Goal: Information Seeking & Learning: Learn about a topic

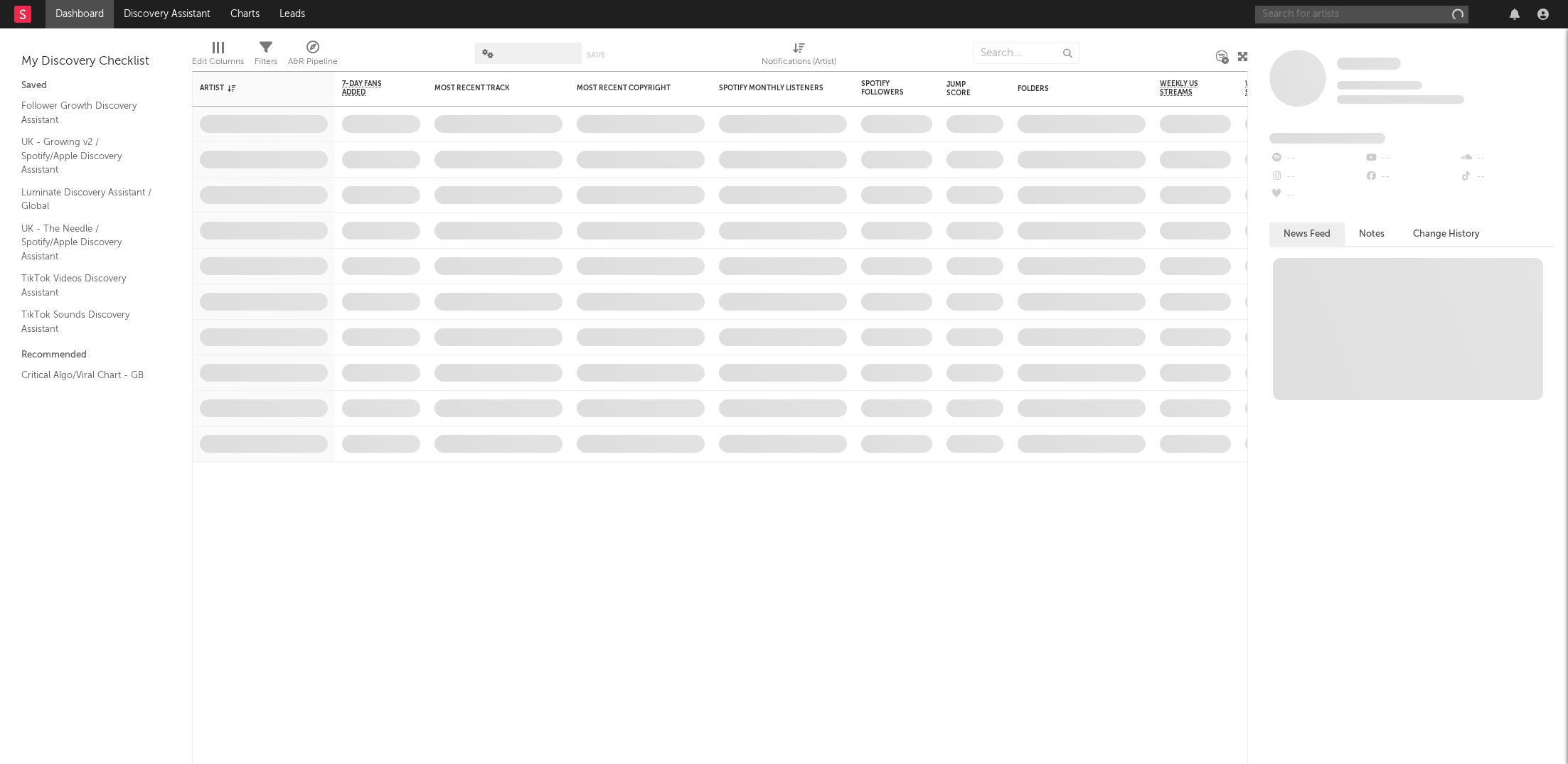
click at [1340, 11] on input "text" at bounding box center [1361, 14] width 213 height 18
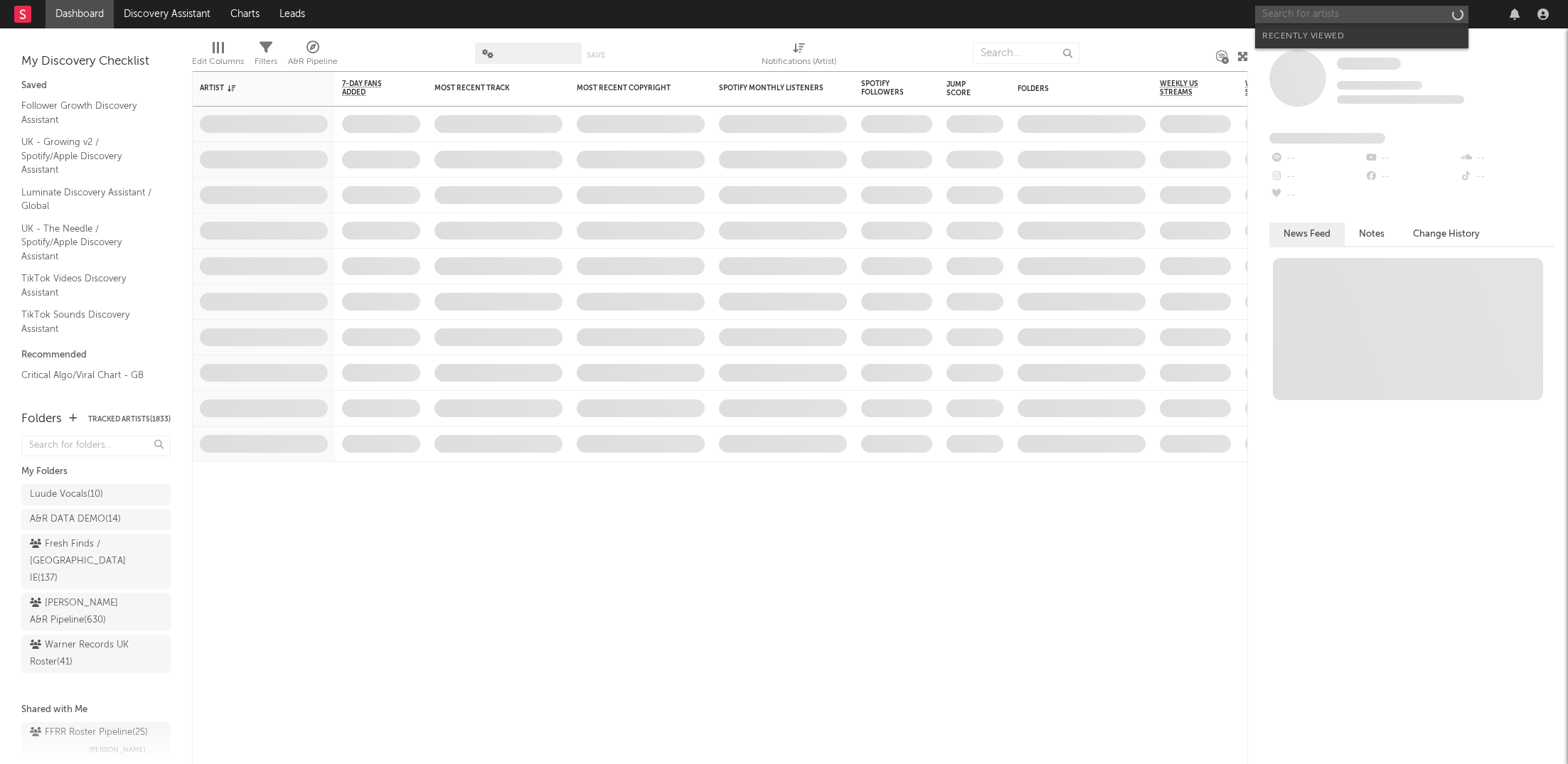
paste input "[URL][DOMAIN_NAME]"
click at [1355, 11] on input "[URL][DOMAIN_NAME]" at bounding box center [1361, 14] width 213 height 18
click at [1341, 14] on input "[URL][DOMAIN_NAME]" at bounding box center [1361, 14] width 213 height 18
type input "[URL][DOMAIN_NAME]"
click at [1330, 64] on link "[PERSON_NAME]" at bounding box center [1361, 47] width 213 height 46
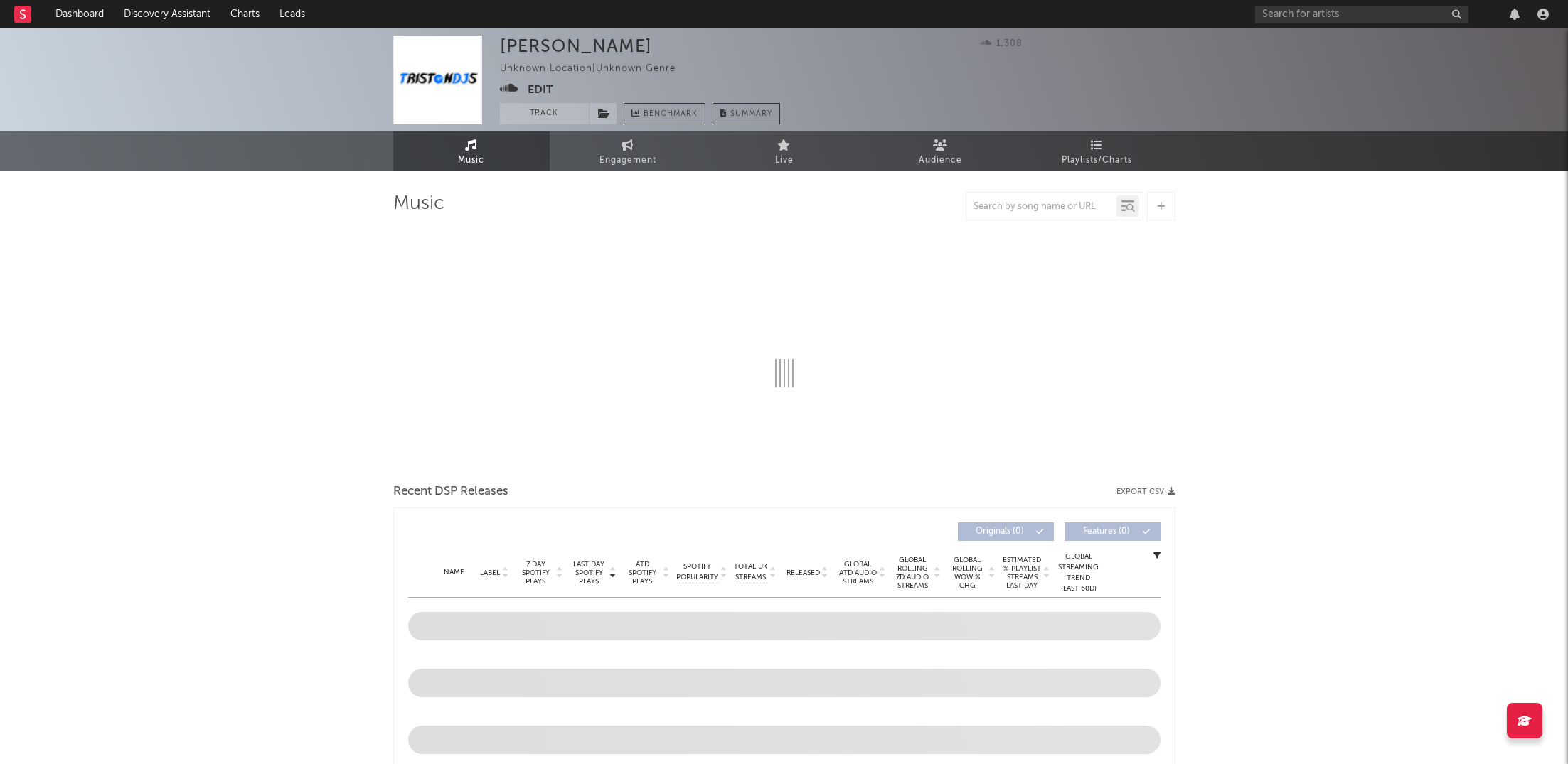
select select "1w"
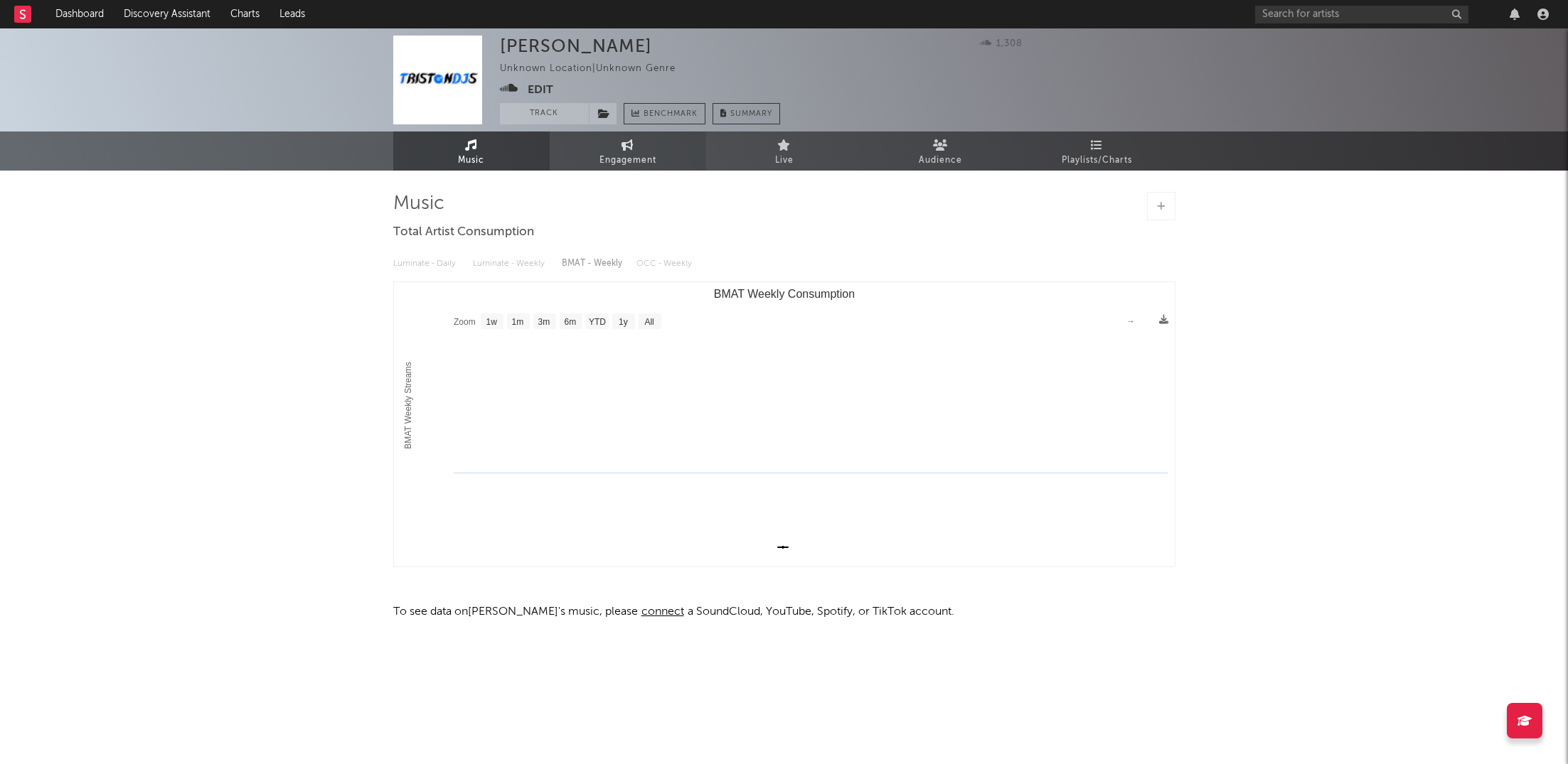
click at [590, 154] on link "Engagement" at bounding box center [628, 151] width 157 height 39
select select "1w"
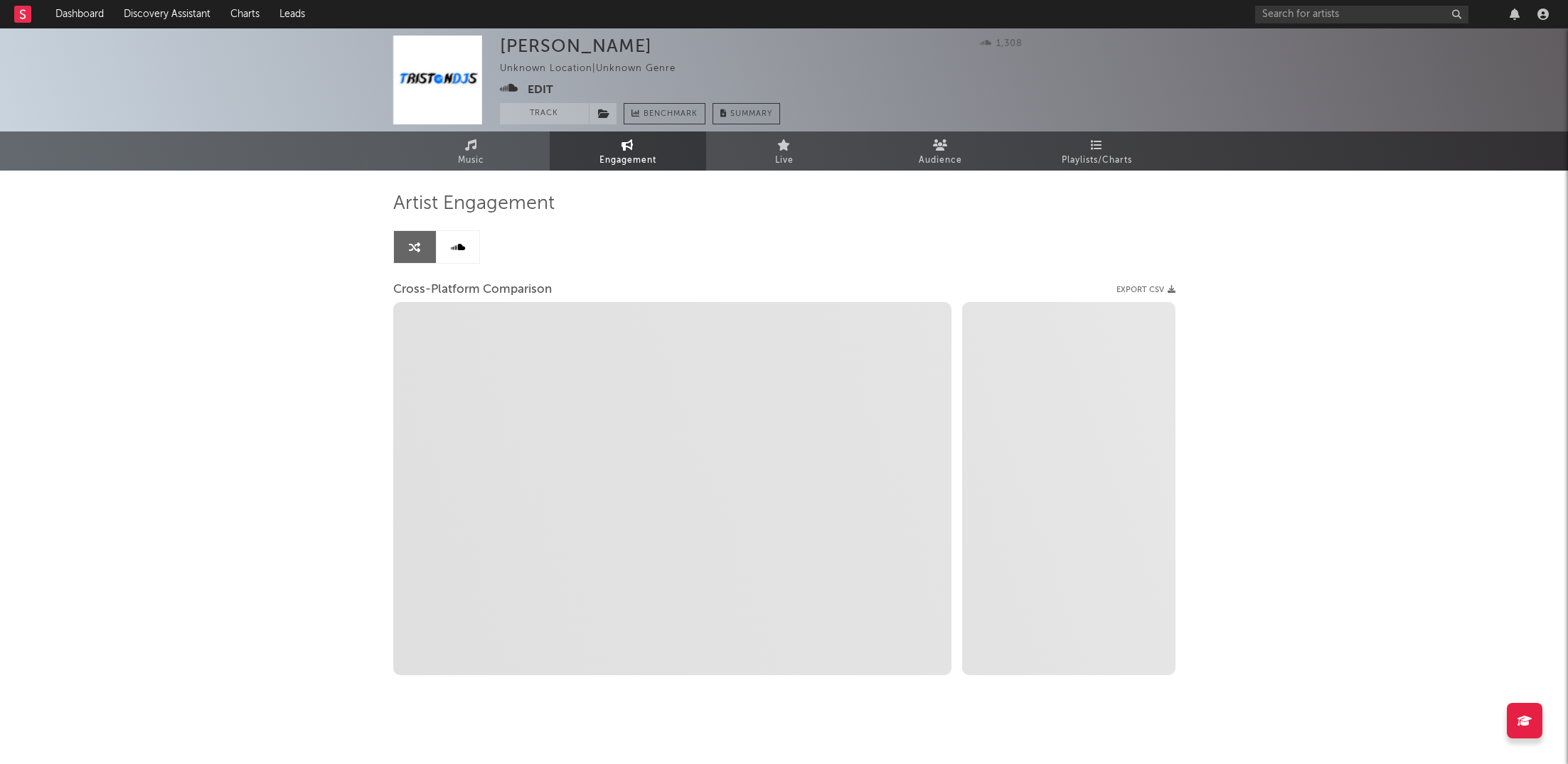
click at [462, 256] on link at bounding box center [458, 247] width 42 height 32
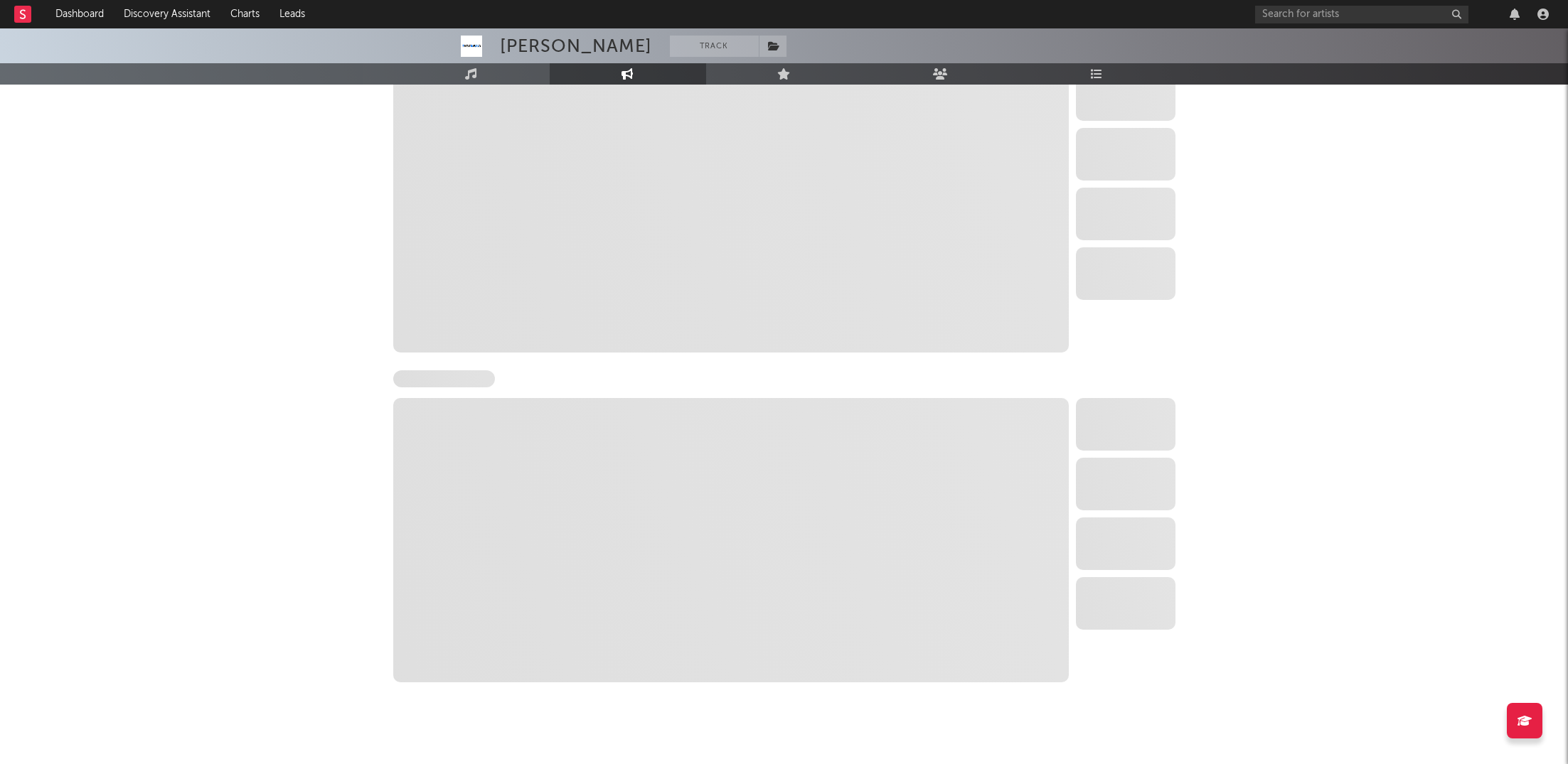
scroll to position [258, 0]
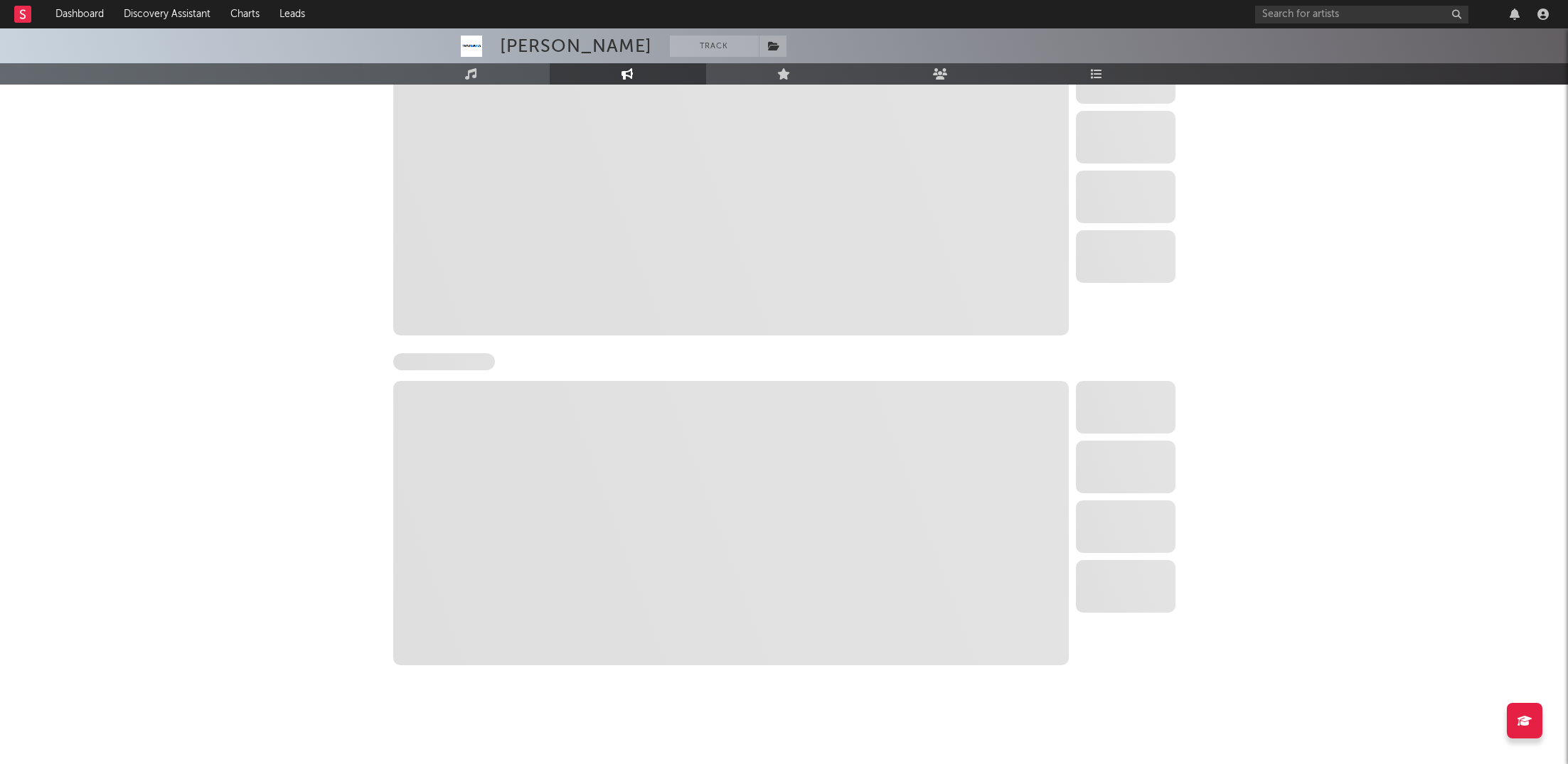
select select "1w"
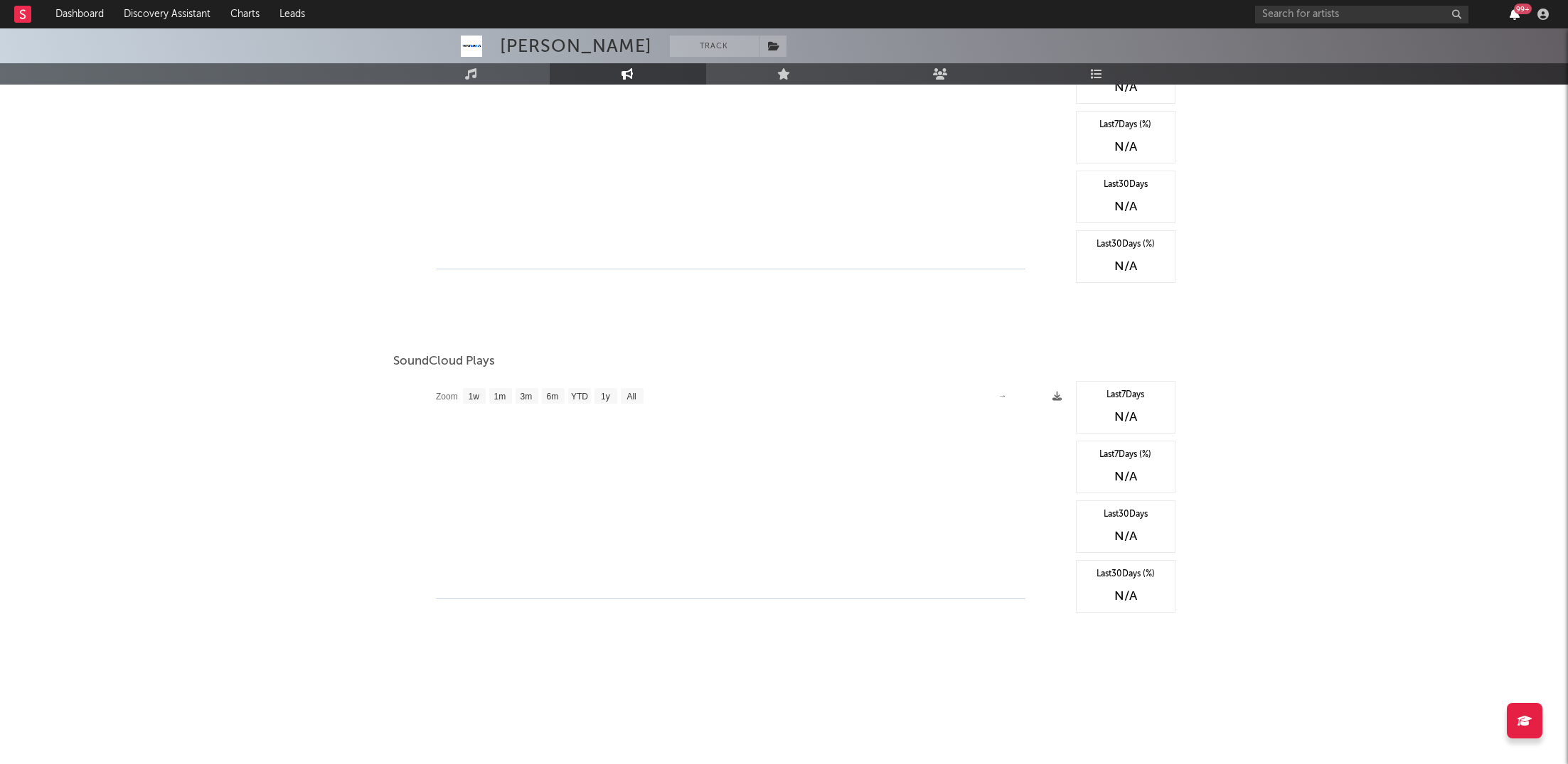
click at [1511, 9] on icon "button" at bounding box center [1515, 14] width 10 height 11
